Goal: Task Accomplishment & Management: Complete application form

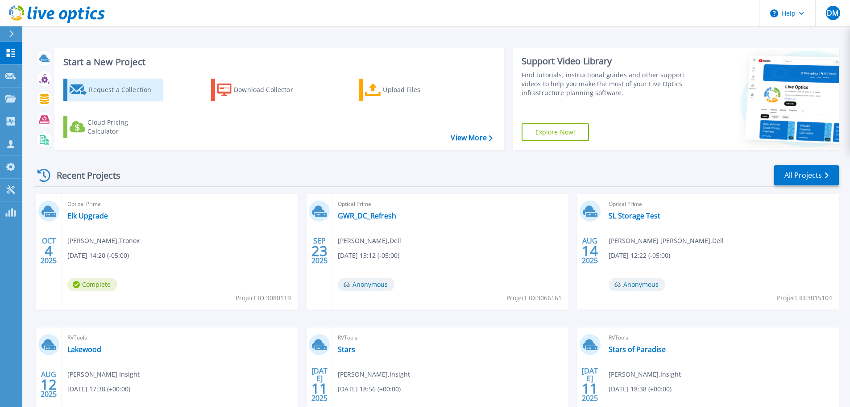
click at [114, 83] on div "Request a Collection" at bounding box center [124, 90] width 71 height 18
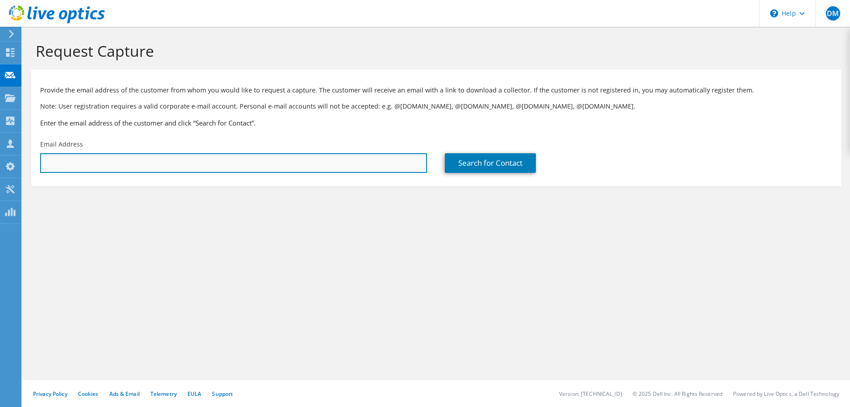
click at [99, 158] on input "text" at bounding box center [233, 163] width 387 height 20
type input "N"
click at [166, 165] on input "text" at bounding box center [233, 163] width 387 height 20
paste input "jefferis@icdd.com"
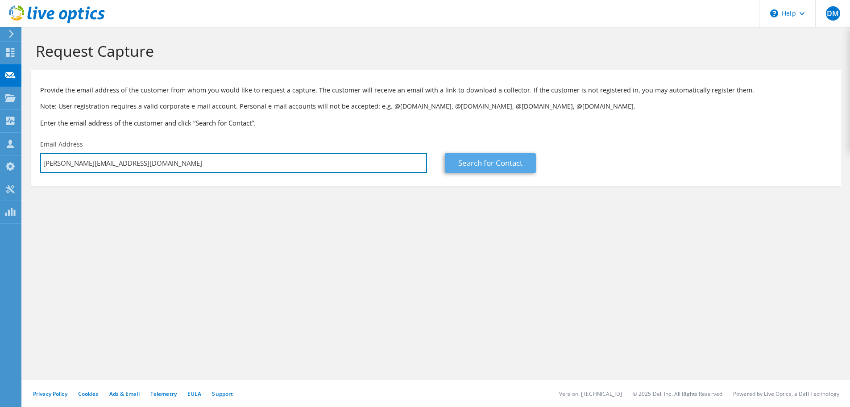
type input "jefferis@icdd.com"
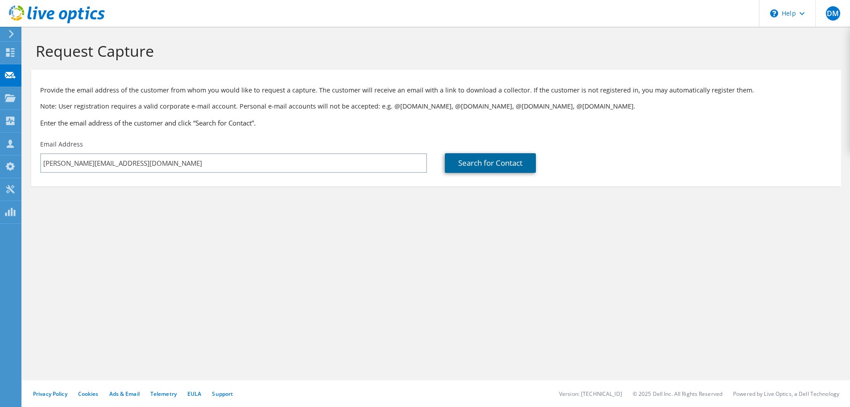
click at [498, 164] on link "Search for Contact" at bounding box center [490, 163] width 91 height 20
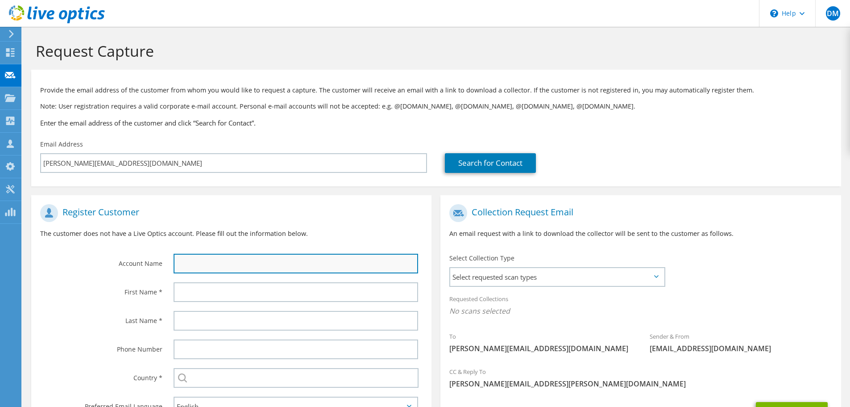
click at [285, 264] on input "text" at bounding box center [296, 263] width 245 height 20
click at [204, 269] on input "text" at bounding box center [296, 263] width 245 height 20
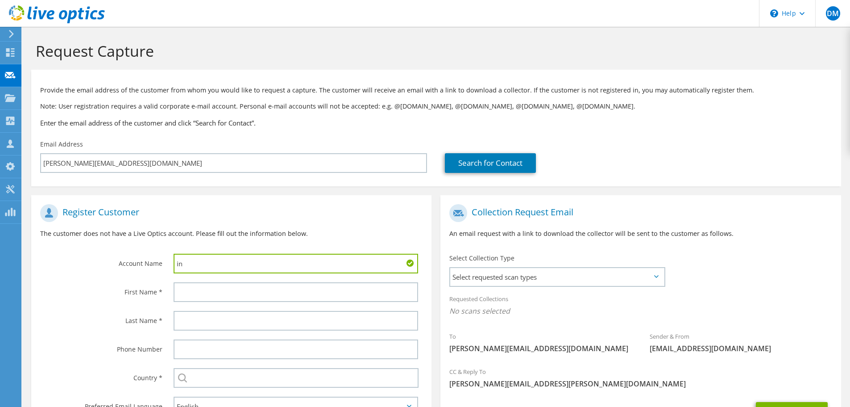
type input "i"
type input "International Center for Diffraction Data"
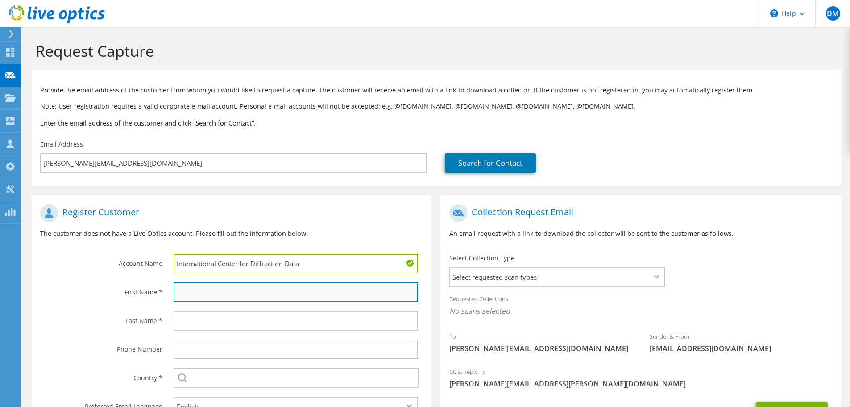
click at [212, 294] on input "text" at bounding box center [296, 292] width 245 height 20
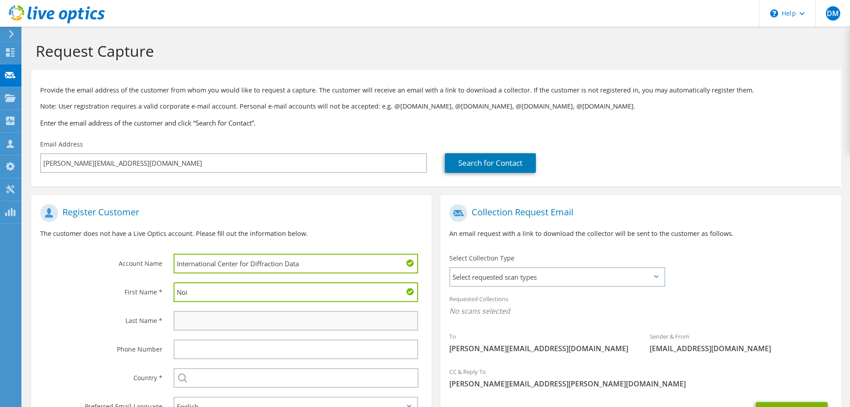
type input "Noi"
click at [218, 319] on input "text" at bounding box center [296, 321] width 245 height 20
click at [199, 324] on input "text" at bounding box center [296, 321] width 245 height 20
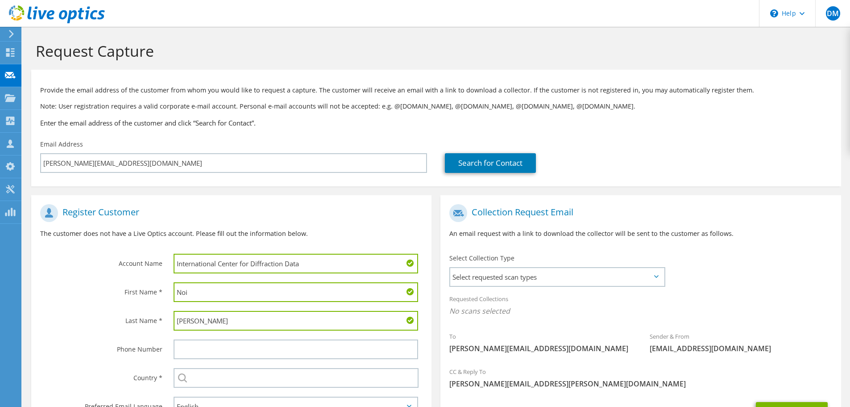
type input "Jefferis"
click at [50, 347] on label "Phone Number" at bounding box center [101, 346] width 122 height 14
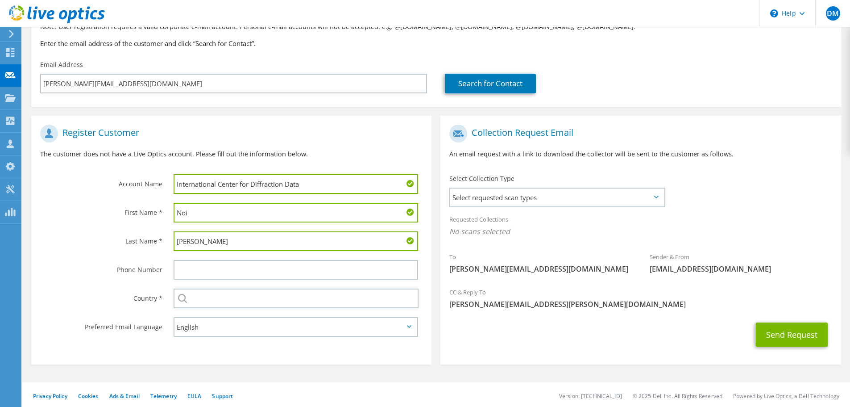
scroll to position [82, 0]
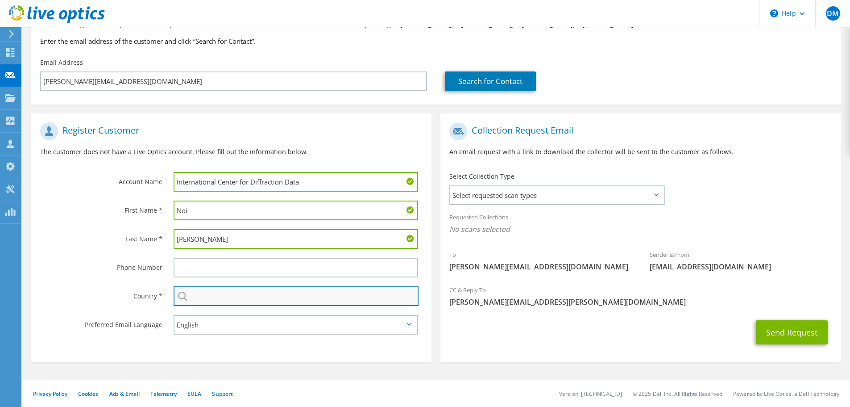
click at [194, 295] on input "text" at bounding box center [296, 296] width 245 height 20
type input "United States"
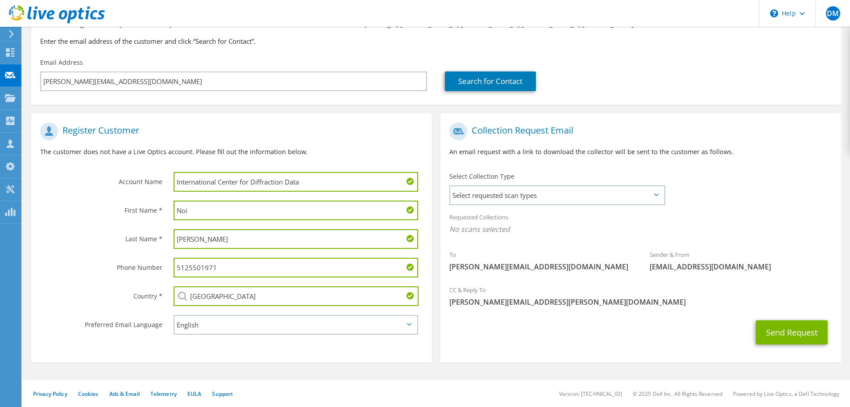
click at [224, 267] on input "5125501971" at bounding box center [296, 267] width 245 height 20
type input "5"
click at [564, 197] on span "Select requested scan types" at bounding box center [557, 195] width 214 height 18
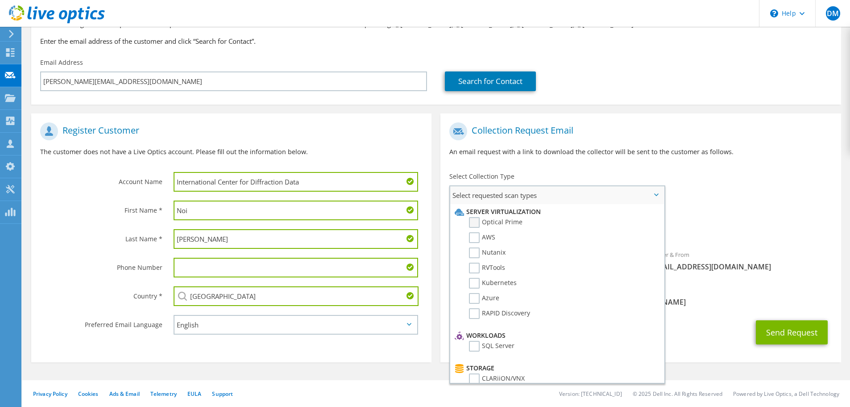
click at [469, 221] on label "Optical Prime" at bounding box center [496, 222] width 54 height 11
click at [0, 0] on input "Optical Prime" at bounding box center [0, 0] width 0 height 0
click at [685, 323] on div "Send Request" at bounding box center [640, 334] width 400 height 33
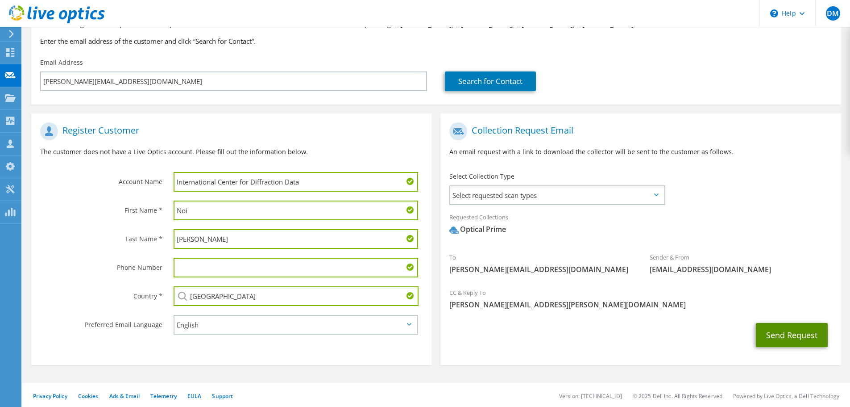
click at [799, 331] on button "Send Request" at bounding box center [792, 335] width 72 height 24
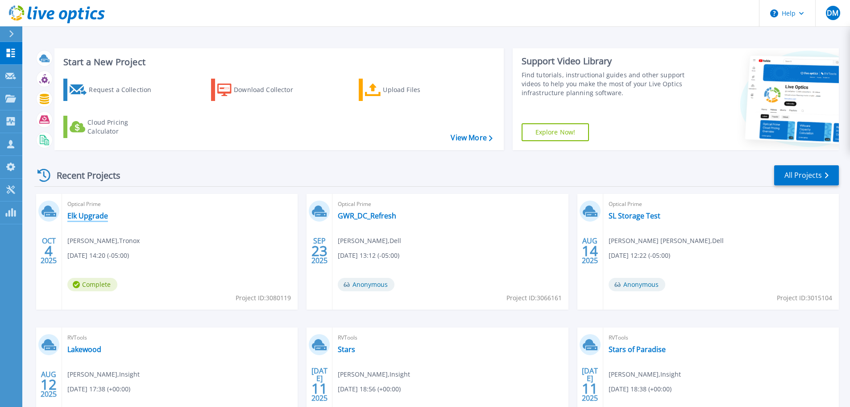
click at [96, 219] on link "Elk Upgrade" at bounding box center [87, 215] width 41 height 9
